Goal: Find specific page/section: Find specific page/section

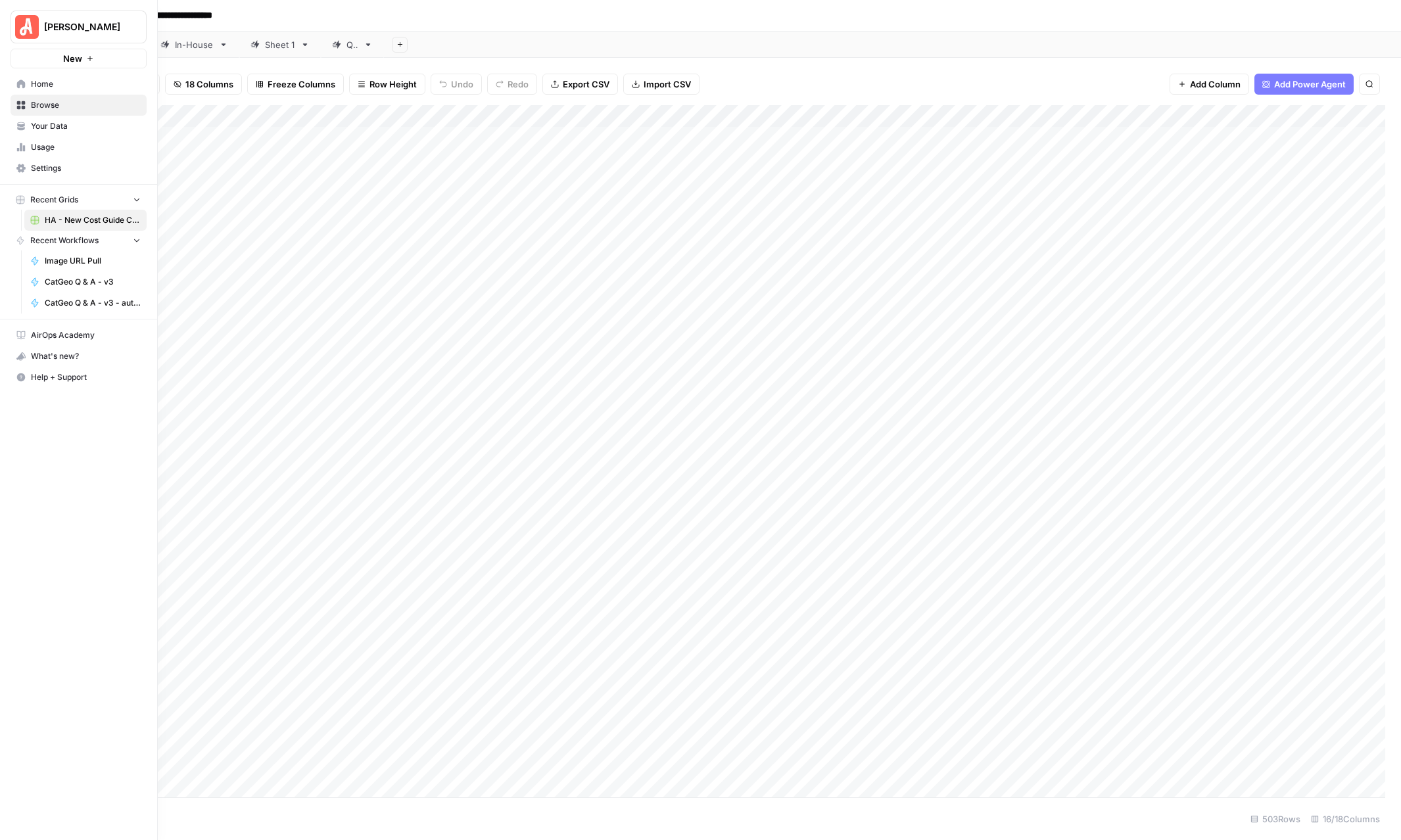
click at [32, 199] on span "Recent Grids" at bounding box center [54, 199] width 48 height 12
click at [132, 197] on icon "button" at bounding box center [137, 199] width 9 height 9
click at [132, 197] on icon "button" at bounding box center [137, 200] width 10 height 10
click at [25, 197] on div "Recent Grids" at bounding box center [46, 199] width 62 height 12
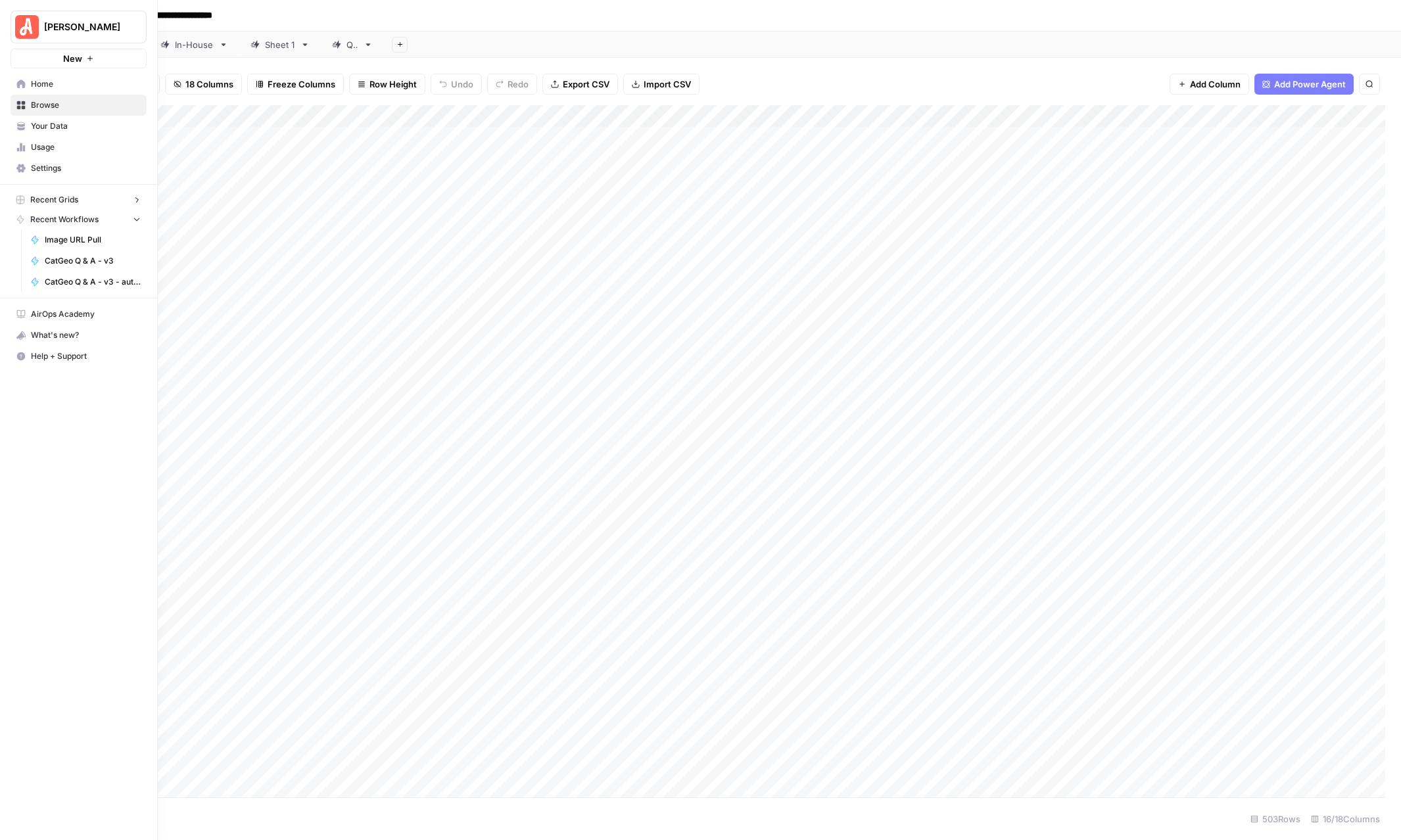
click at [25, 197] on div "Recent Grids" at bounding box center [46, 199] width 62 height 12
click at [39, 232] on button "Recent Workflows" at bounding box center [78, 240] width 136 height 20
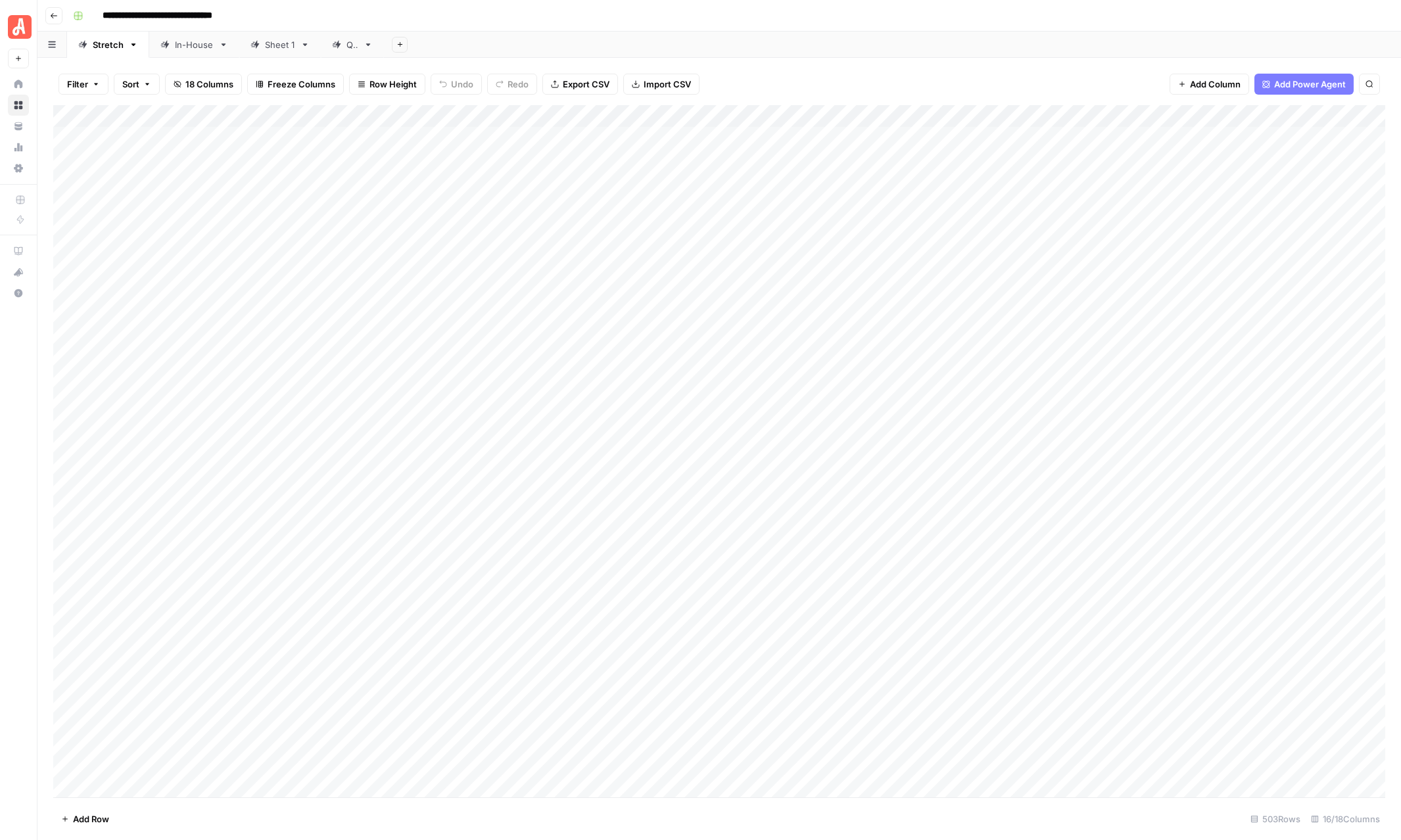
click at [22, 29] on img "Workspace: Angi" at bounding box center [20, 27] width 24 height 24
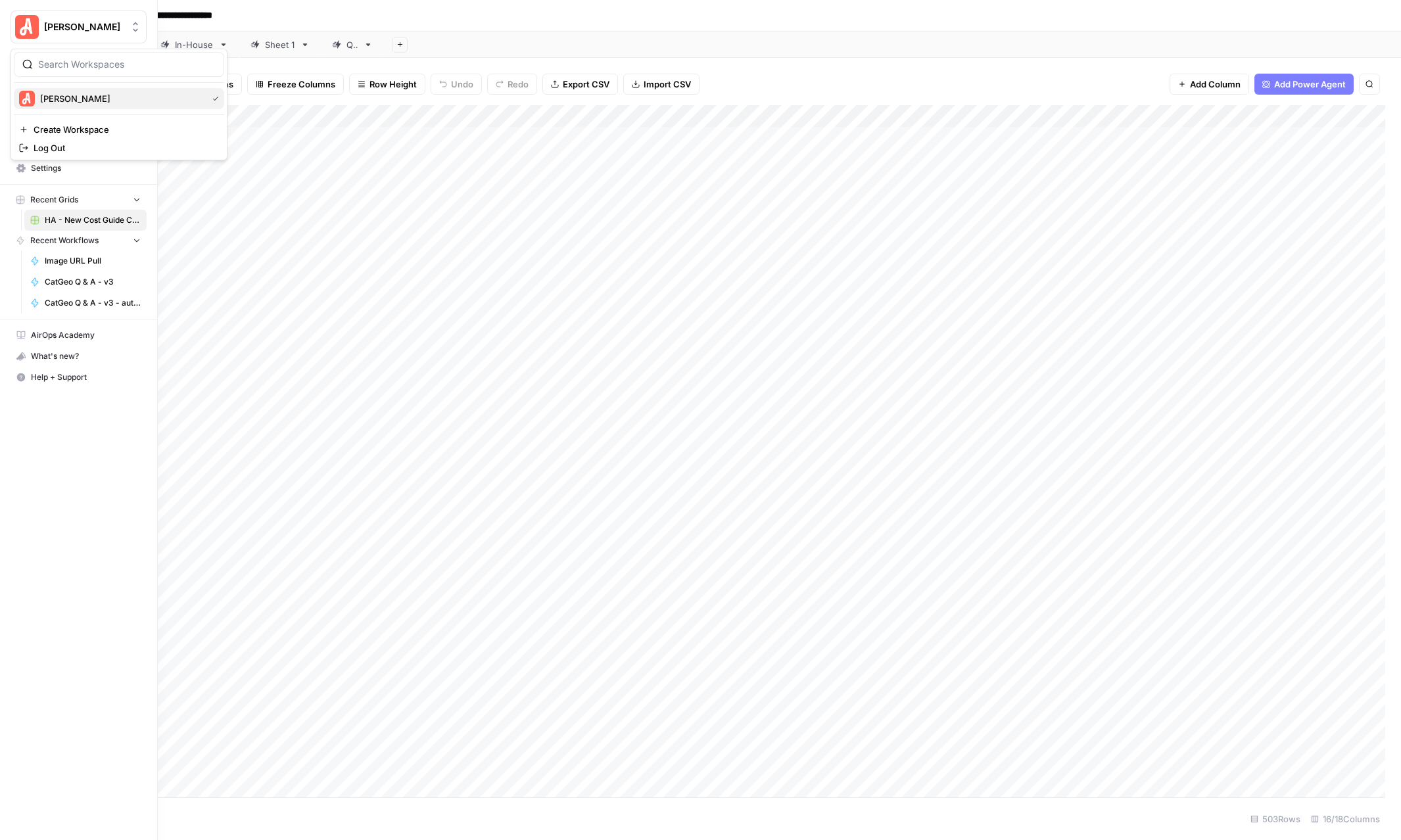
click at [37, 94] on div "[PERSON_NAME]" at bounding box center [119, 98] width 200 height 16
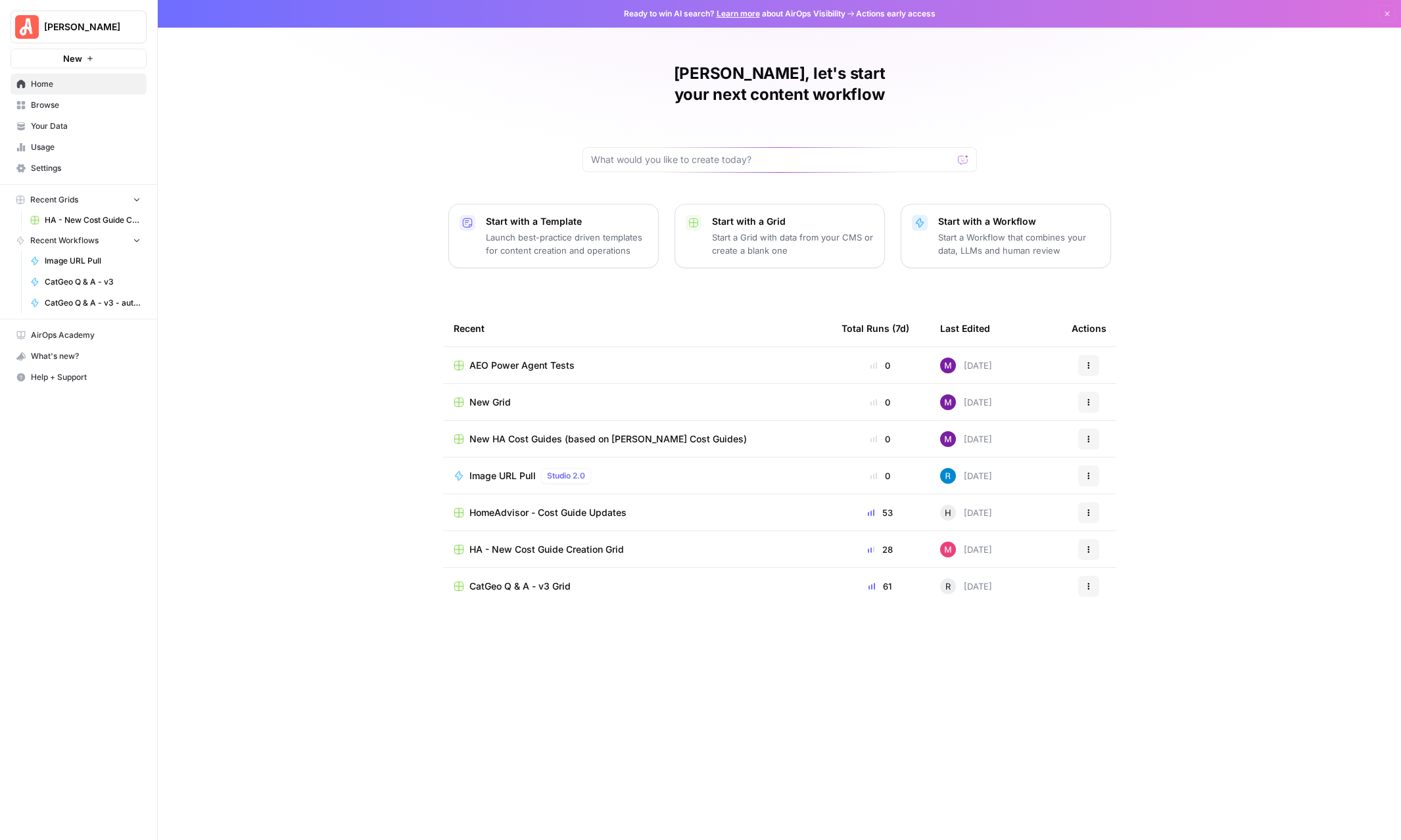
click at [109, 198] on button "Recent Grids" at bounding box center [78, 199] width 136 height 20
click at [73, 113] on link "Browse" at bounding box center [78, 105] width 136 height 21
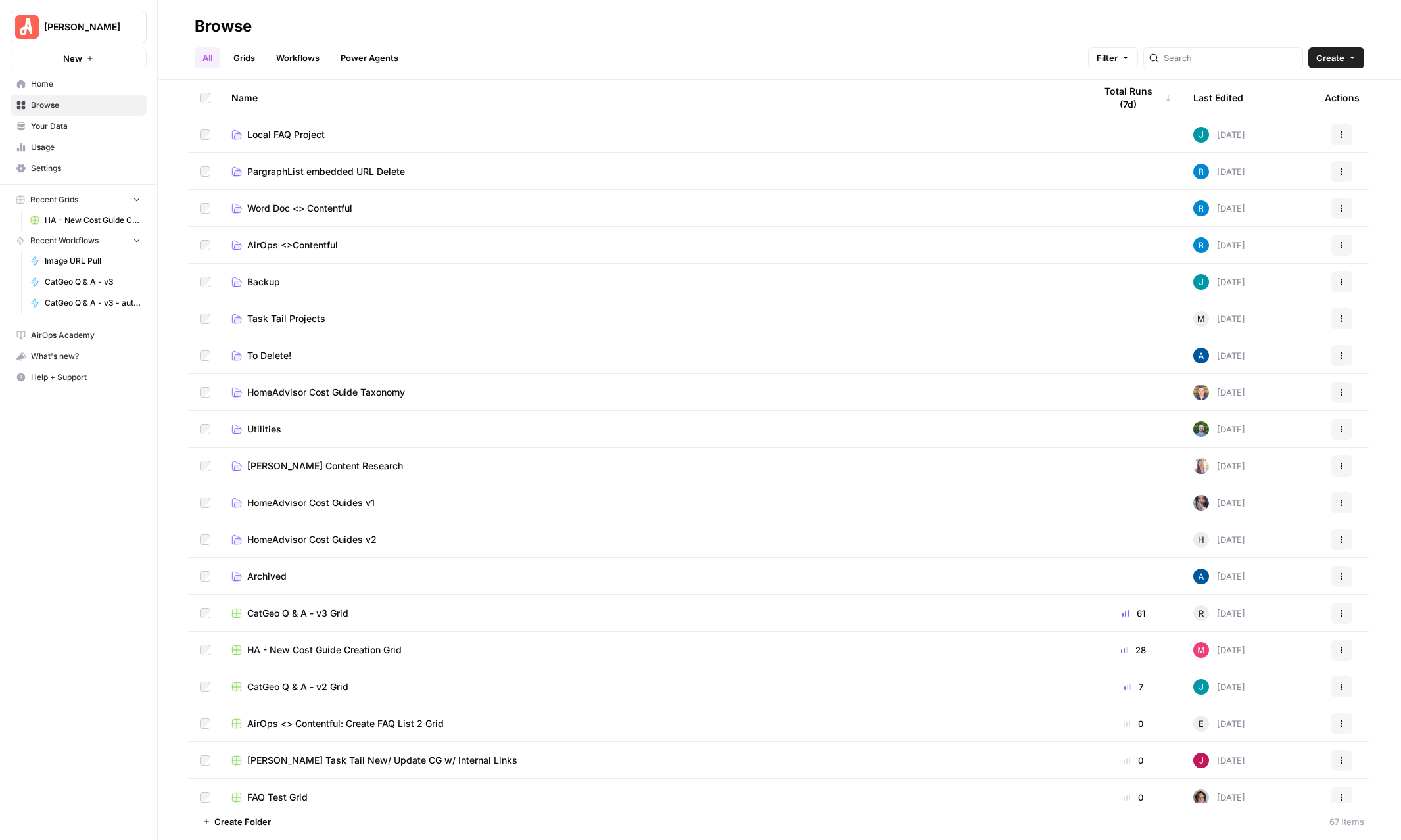
click at [248, 59] on link "Grids" at bounding box center [244, 58] width 38 height 21
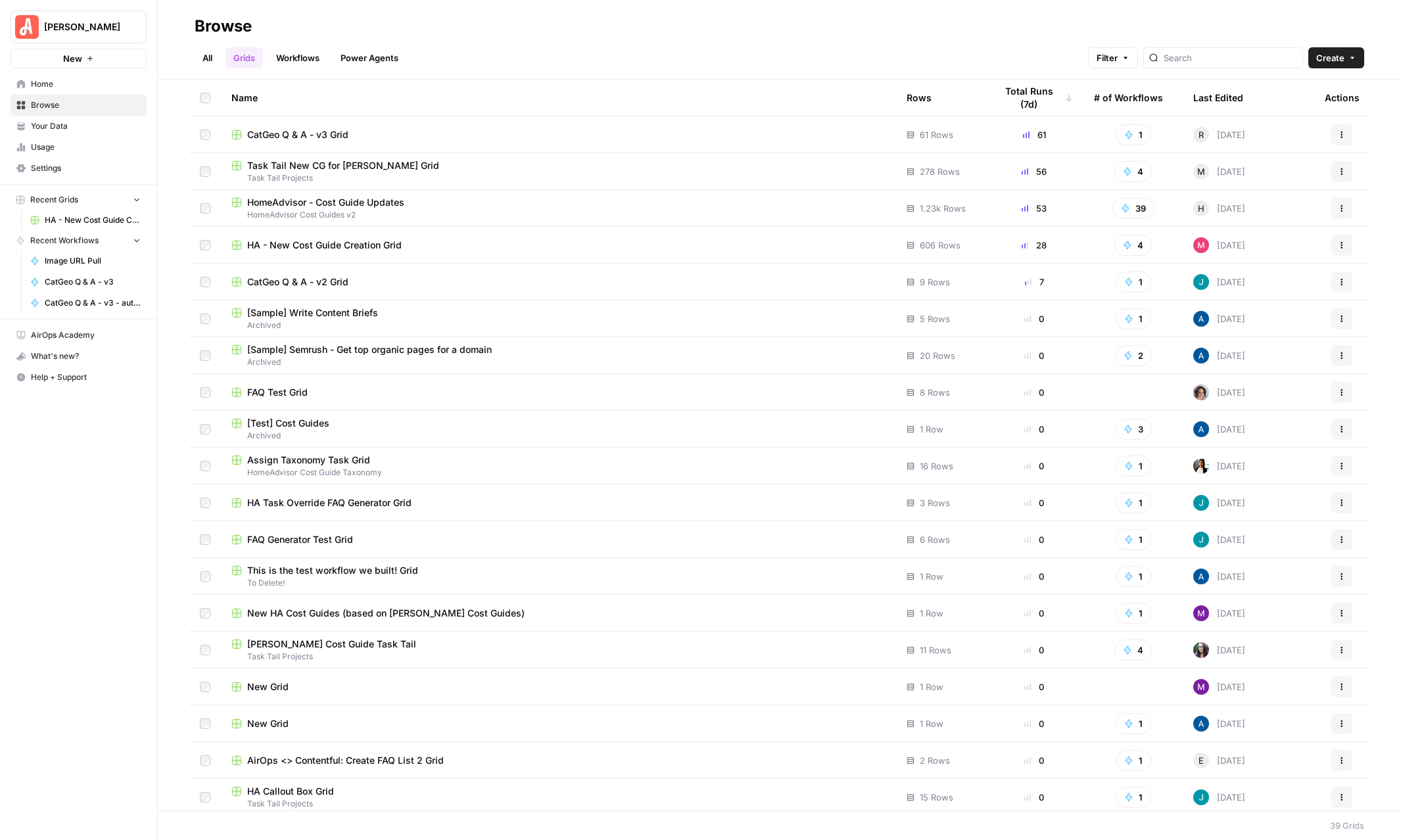
click at [84, 526] on div "[PERSON_NAME] New Home Browse Your Data Usage Settings Recent Grids HA - New Co…" at bounding box center [78, 420] width 157 height 840
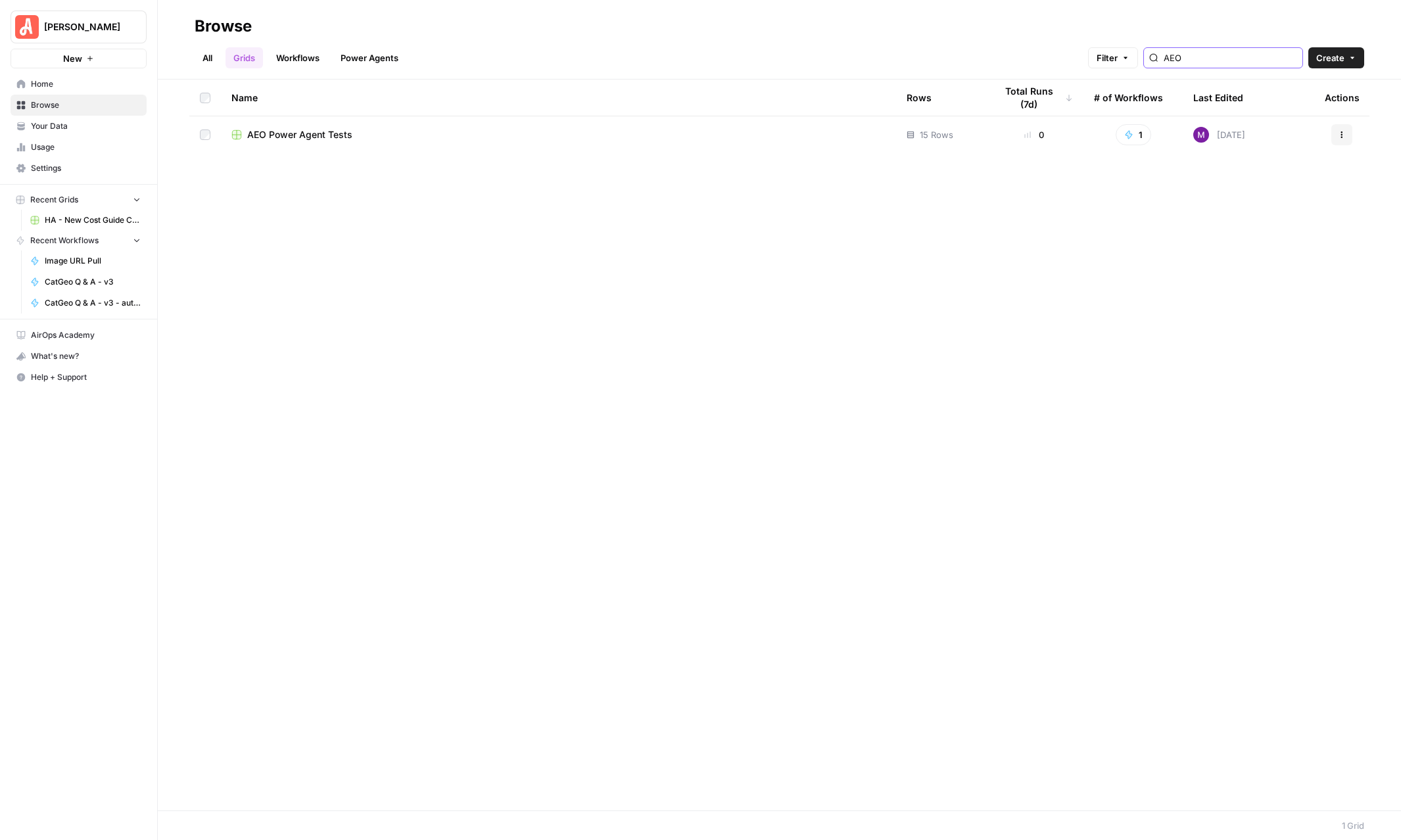
type input "AEO"
click at [471, 143] on td "AEO Power Agent Tests" at bounding box center [558, 135] width 675 height 37
click at [477, 132] on div "AEO Power Agent Tests" at bounding box center [559, 135] width 654 height 13
